Goal: Information Seeking & Learning: Learn about a topic

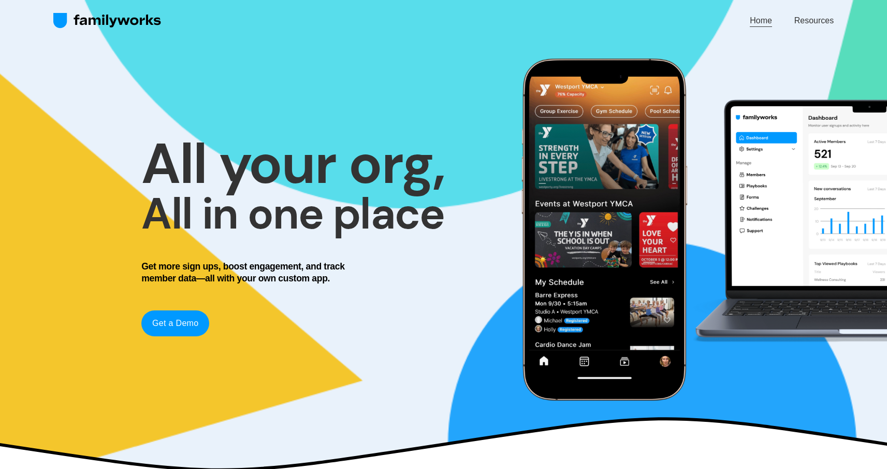
click at [753, 320] on div at bounding box center [700, 229] width 374 height 374
click at [815, 23] on link "Resources" at bounding box center [813, 20] width 39 height 14
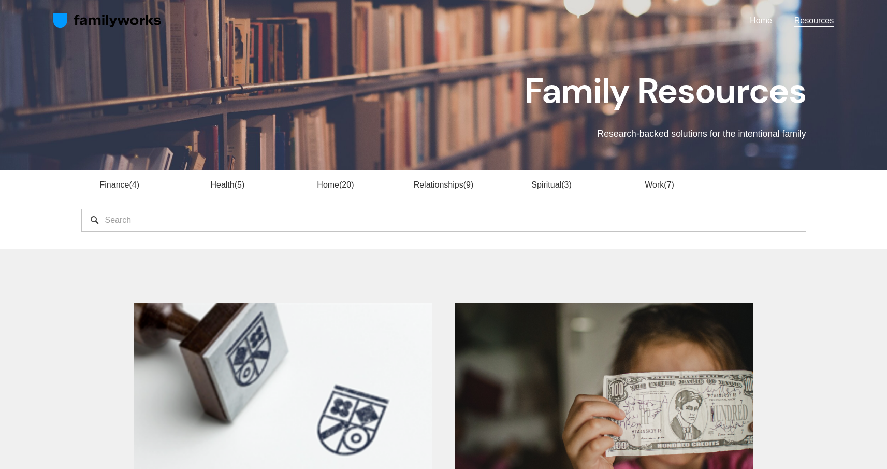
click at [111, 189] on link "Finance 4" at bounding box center [119, 184] width 39 height 9
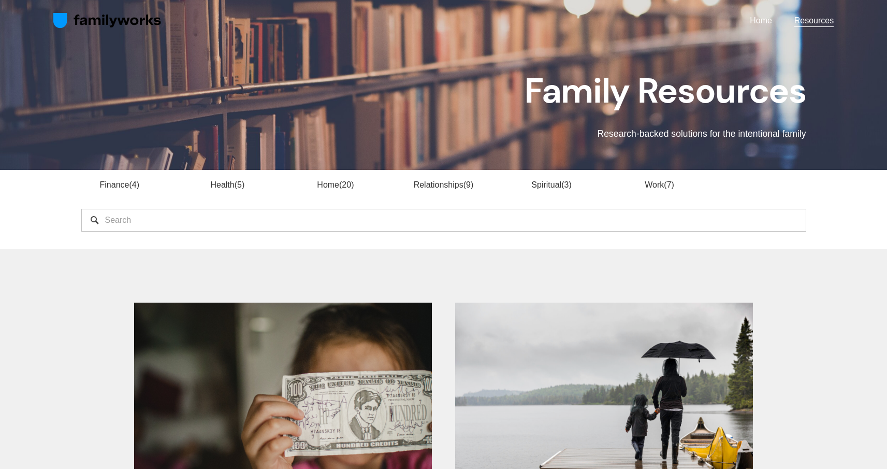
click at [368, 178] on div "Finance 4 Health 5 Home 20 Relationships 9 Spiritual 3 7" at bounding box center [444, 209] width 832 height 79
click at [365, 185] on li "Home 20" at bounding box center [335, 185] width 77 height 12
click at [350, 184] on span "20" at bounding box center [346, 184] width 14 height 9
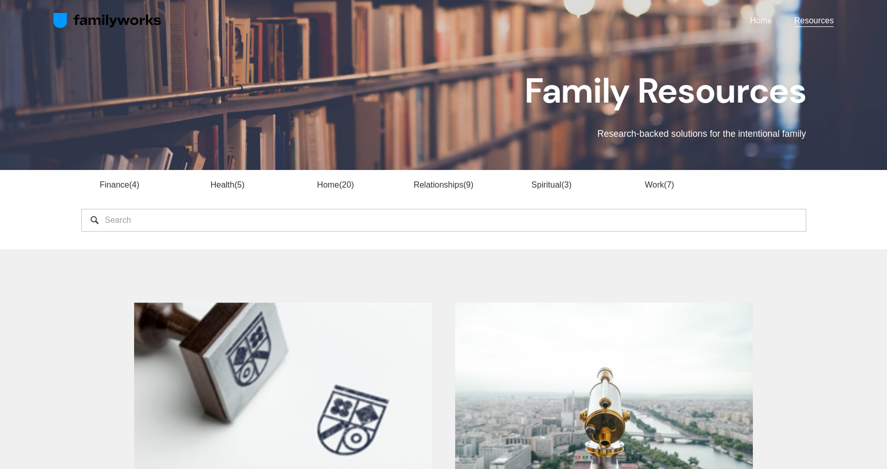
click at [86, 17] on img at bounding box center [107, 20] width 108 height 17
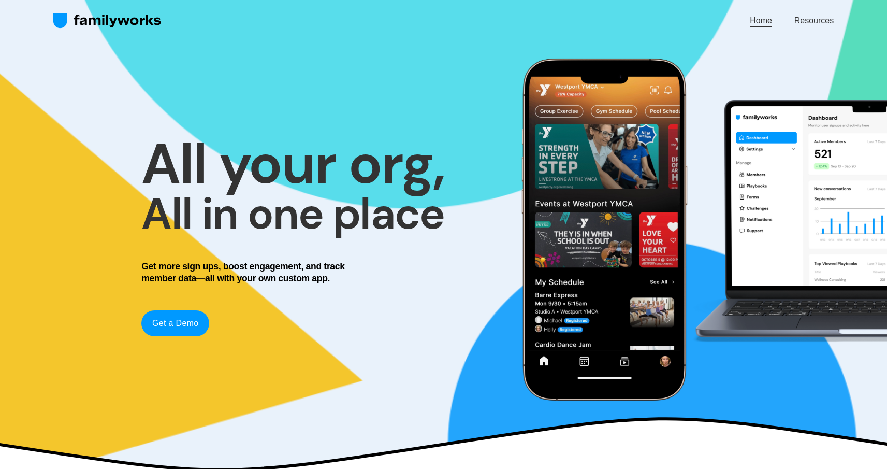
click at [776, 162] on div at bounding box center [700, 229] width 374 height 374
click at [185, 324] on link "Get a Demo" at bounding box center [175, 323] width 68 height 26
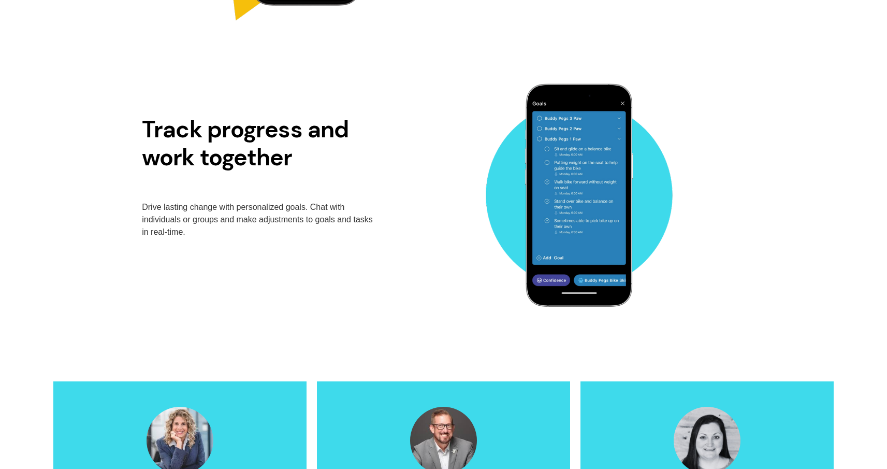
scroll to position [1958, 0]
